Goal: Information Seeking & Learning: Learn about a topic

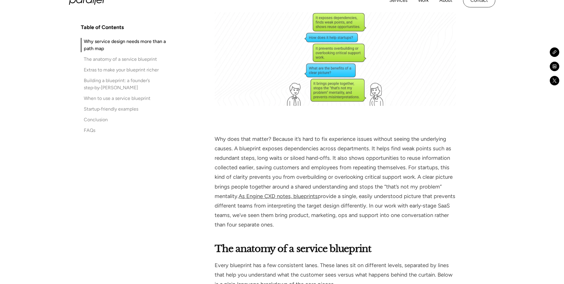
scroll to position [627, 0]
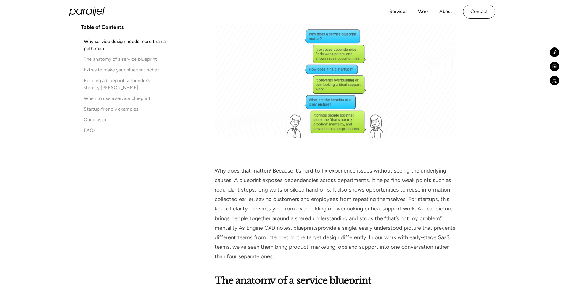
click at [377, 92] on img at bounding box center [335, 69] width 241 height 136
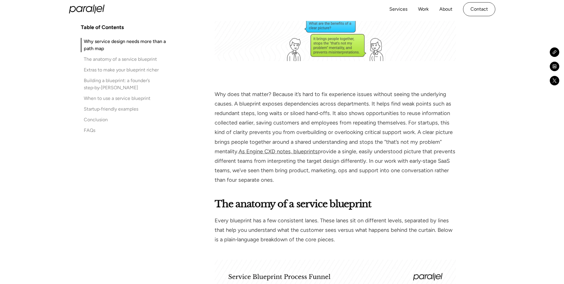
click at [375, 115] on p "Why does that matter? Because it’s hard to fix experience issues without seeing…" at bounding box center [335, 136] width 241 height 95
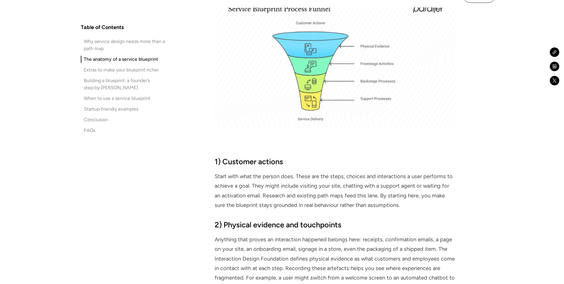
scroll to position [941, 0]
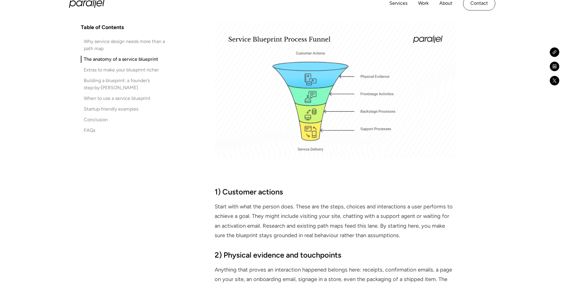
click at [374, 111] on img at bounding box center [335, 90] width 241 height 136
drag, startPoint x: 316, startPoint y: 114, endPoint x: 320, endPoint y: 128, distance: 14.6
click at [316, 114] on img at bounding box center [335, 90] width 241 height 136
click at [349, 141] on img at bounding box center [335, 90] width 241 height 136
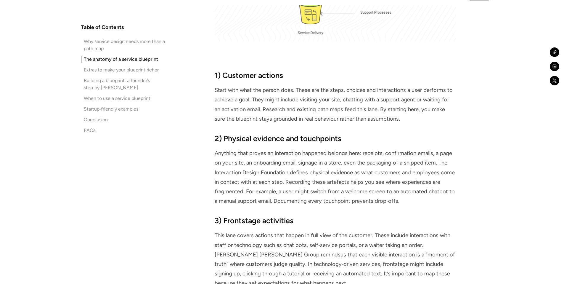
drag, startPoint x: 340, startPoint y: 131, endPoint x: 343, endPoint y: 134, distance: 4.4
click at [340, 131] on div "The anatomy of a service blueprint Every blueprint has a few consistent lanes. …" at bounding box center [335, 193] width 241 height 701
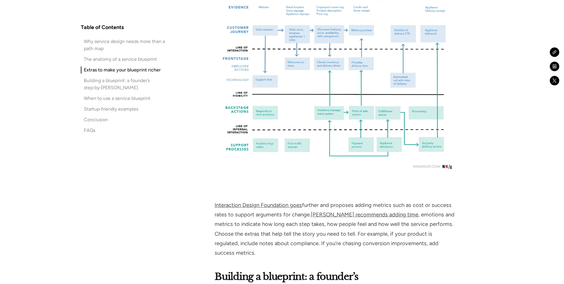
scroll to position [1892, 0]
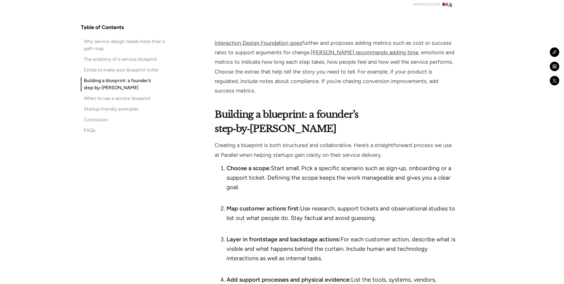
click at [344, 163] on li "Choose a scope: Start small. Pick a specific scenario such as sign‑up, onboardi…" at bounding box center [341, 182] width 229 height 38
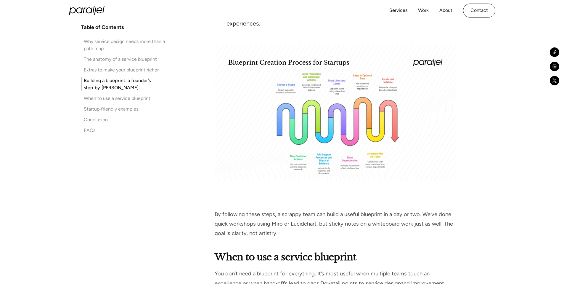
scroll to position [2340, 0]
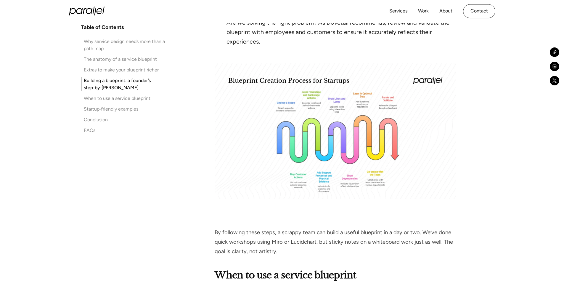
click at [339, 96] on img at bounding box center [335, 131] width 241 height 136
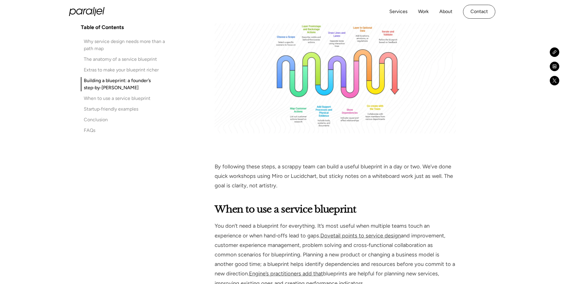
scroll to position [2533, 0]
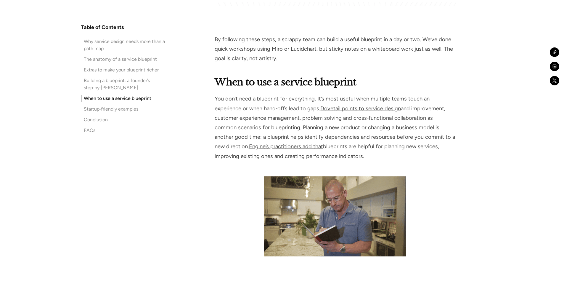
drag, startPoint x: 281, startPoint y: 99, endPoint x: 282, endPoint y: 102, distance: 3.4
click at [281, 100] on p "You don’t need a blueprint for everything. It’s most useful when multiple teams…" at bounding box center [335, 127] width 241 height 67
click at [285, 97] on p "You don’t need a blueprint for everything. It’s most useful when multiple teams…" at bounding box center [335, 127] width 241 height 67
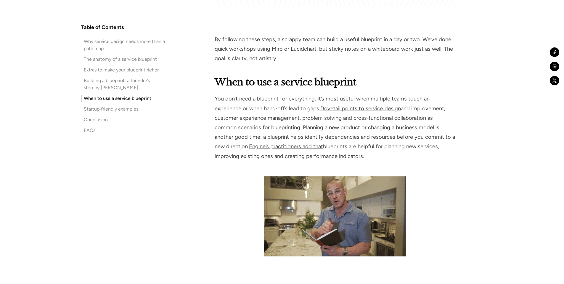
click at [285, 96] on p "You don’t need a blueprint for everything. It’s most useful when multiple teams…" at bounding box center [335, 127] width 241 height 67
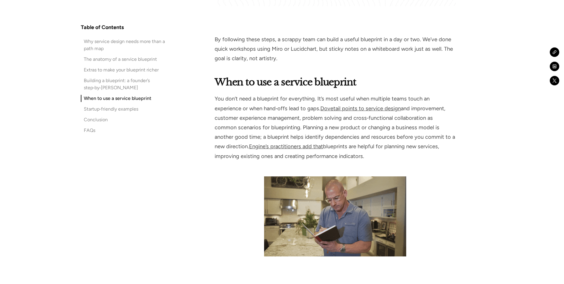
click at [286, 94] on p "You don’t need a blueprint for everything. It’s most useful when multiple teams…" at bounding box center [335, 127] width 241 height 67
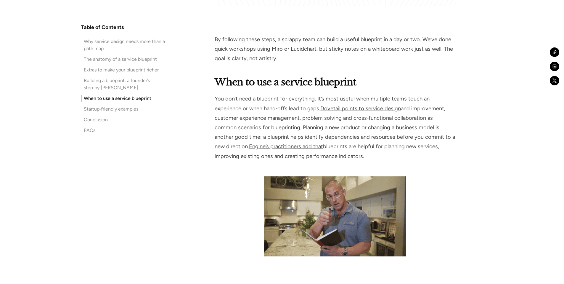
click at [286, 94] on p "You don’t need a blueprint for everything. It’s most useful when multiple teams…" at bounding box center [335, 127] width 241 height 67
click at [288, 94] on p "You don’t need a blueprint for everything. It’s most useful when multiple teams…" at bounding box center [335, 127] width 241 height 67
click at [289, 94] on p "You don’t need a blueprint for everything. It’s most useful when multiple teams…" at bounding box center [335, 127] width 241 height 67
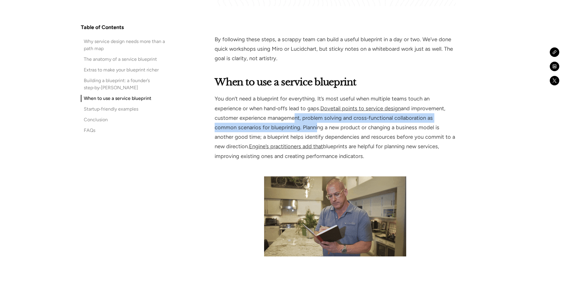
click at [292, 94] on p "You don’t need a blueprint for everything. It’s most useful when multiple teams…" at bounding box center [335, 127] width 241 height 67
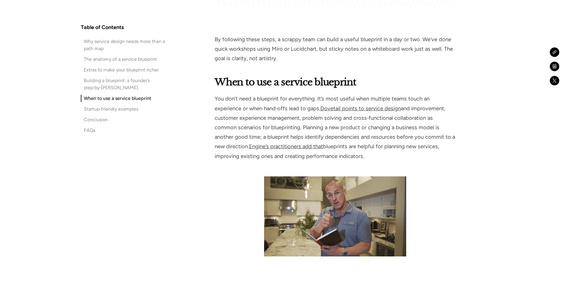
click at [293, 94] on p "You don’t need a blueprint for everything. It’s most useful when multiple teams…" at bounding box center [335, 127] width 241 height 67
click at [298, 94] on p "You don’t need a blueprint for everything. It’s most useful when multiple teams…" at bounding box center [335, 127] width 241 height 67
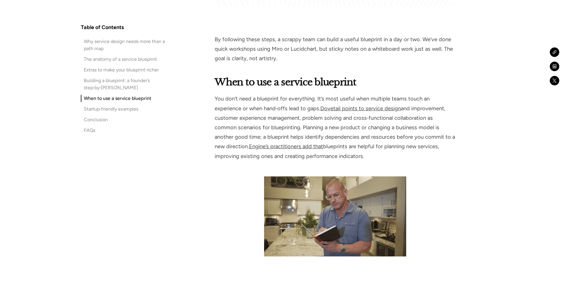
drag, startPoint x: 309, startPoint y: 92, endPoint x: 311, endPoint y: 89, distance: 3.1
click at [309, 94] on p "You don’t need a blueprint for everything. It’s most useful when multiple teams…" at bounding box center [335, 127] width 241 height 67
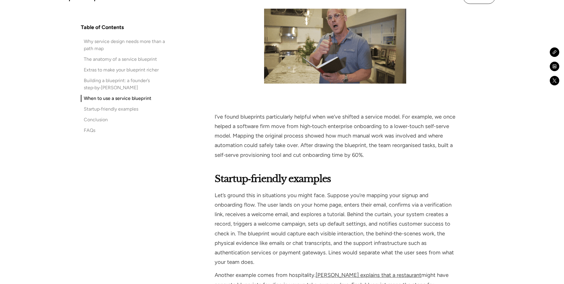
scroll to position [2526, 0]
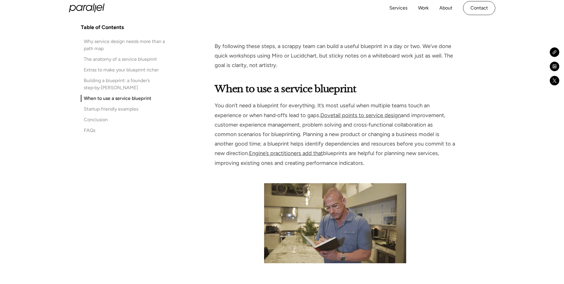
click at [319, 101] on p "You don’t need a blueprint for everything. It’s most useful when multiple teams…" at bounding box center [335, 134] width 241 height 67
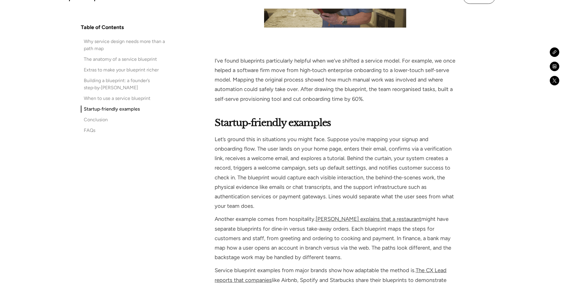
scroll to position [2527, 0]
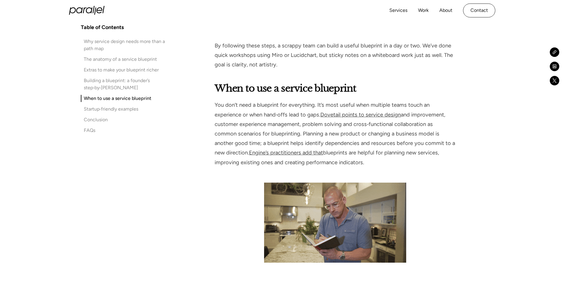
click at [317, 100] on p "You don’t need a blueprint for everything. It’s most useful when multiple teams…" at bounding box center [335, 133] width 241 height 67
click at [333, 106] on p "You don’t need a blueprint for everything. It’s most useful when multiple teams…" at bounding box center [335, 133] width 241 height 67
click at [334, 105] on p "You don’t need a blueprint for everything. It’s most useful when multiple teams…" at bounding box center [335, 133] width 241 height 67
click at [337, 105] on p "You don’t need a blueprint for everything. It’s most useful when multiple teams…" at bounding box center [335, 133] width 241 height 67
click at [341, 102] on p "You don’t need a blueprint for everything. It’s most useful when multiple teams…" at bounding box center [335, 133] width 241 height 67
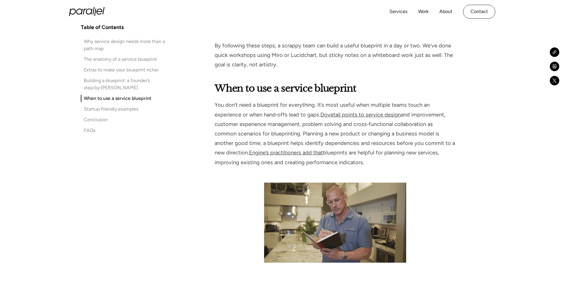
click at [341, 102] on p "You don’t need a blueprint for everything. It’s most useful when multiple teams…" at bounding box center [335, 133] width 241 height 67
click at [343, 101] on p "You don’t need a blueprint for everything. It’s most useful when multiple teams…" at bounding box center [335, 133] width 241 height 67
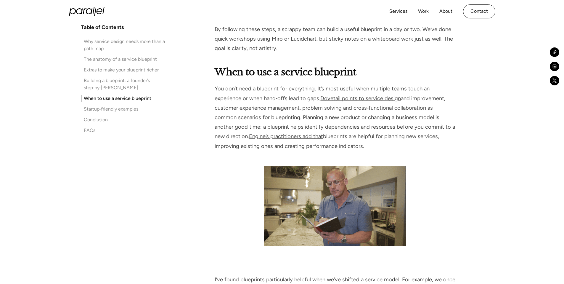
scroll to position [2644, 0]
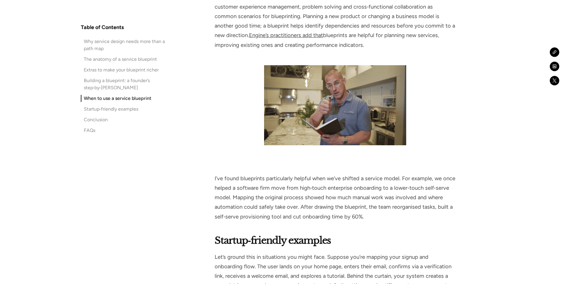
click at [283, 174] on p "I’ve found blueprints particularly helpful when we’ve shifted a service model. …" at bounding box center [335, 198] width 241 height 48
click at [288, 135] on div "When to use a service blueprint You don’t need a blueprint for everything. It’s…" at bounding box center [335, 92] width 241 height 257
drag, startPoint x: 292, startPoint y: 134, endPoint x: 295, endPoint y: 135, distance: 3.1
click at [292, 133] on div "When to use a service blueprint You don’t need a blueprint for everything. It’s…" at bounding box center [335, 92] width 241 height 257
click at [296, 134] on div "When to use a service blueprint You don’t need a blueprint for everything. It’s…" at bounding box center [335, 92] width 241 height 257
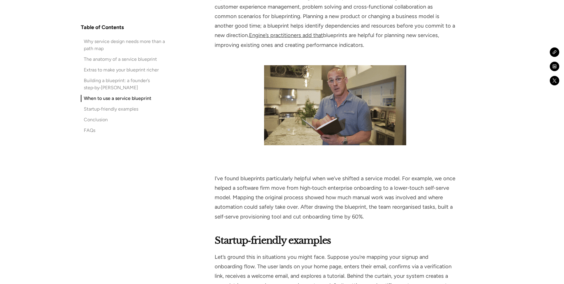
click at [296, 134] on div "When to use a service blueprint You don’t need a blueprint for everything. It’s…" at bounding box center [335, 92] width 241 height 257
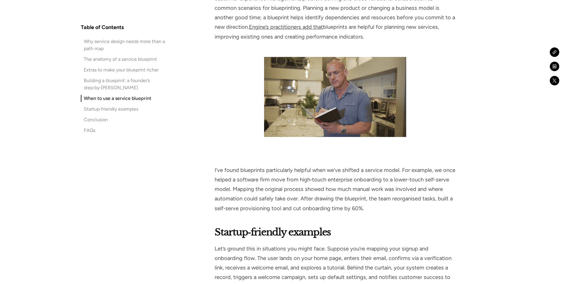
scroll to position [2653, 0]
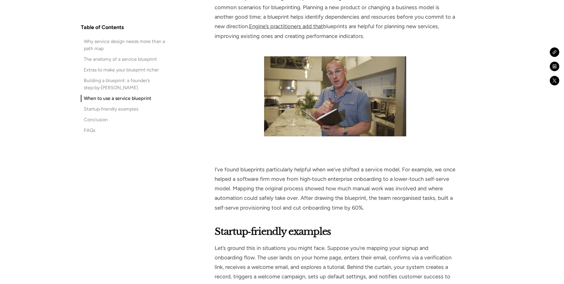
click at [296, 165] on p "I’ve found blueprints particularly helpful when we’ve shifted a service model. …" at bounding box center [335, 189] width 241 height 48
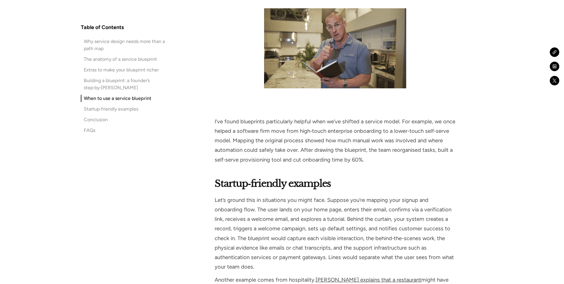
scroll to position [2702, 0]
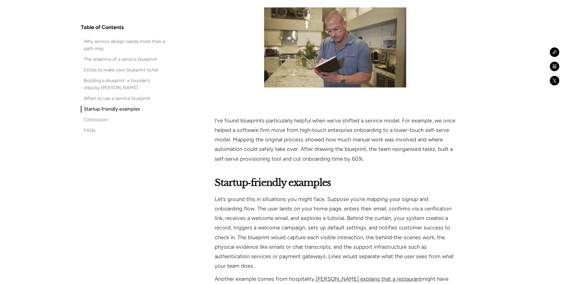
drag, startPoint x: 301, startPoint y: 113, endPoint x: 310, endPoint y: 113, distance: 9.2
click at [301, 116] on p "I’ve found blueprints particularly helpful when we’ve shifted a service model. …" at bounding box center [335, 140] width 241 height 48
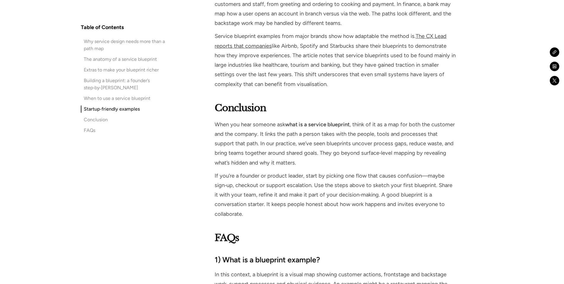
scroll to position [3104, 0]
